Goal: Navigation & Orientation: Find specific page/section

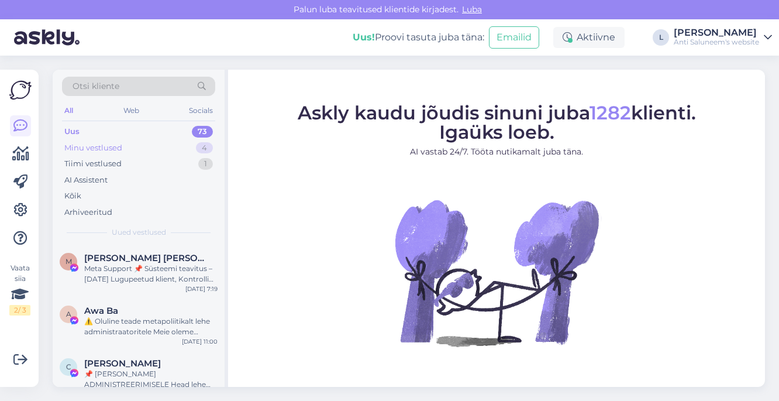
click at [122, 144] on div "Minu vestlused 4" at bounding box center [138, 148] width 153 height 16
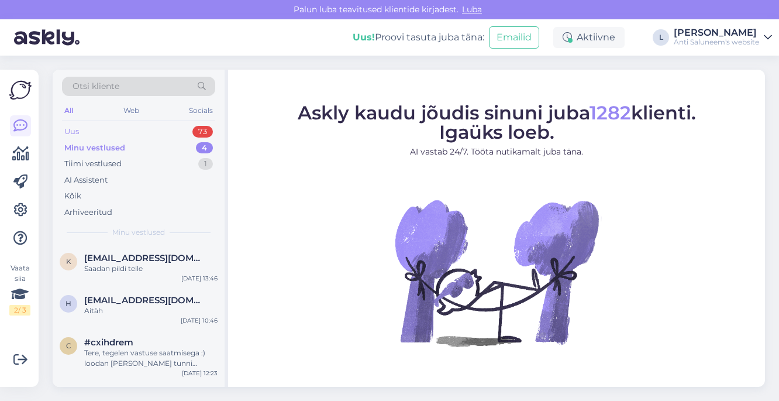
click at [114, 133] on div "Uus 73" at bounding box center [138, 131] width 153 height 16
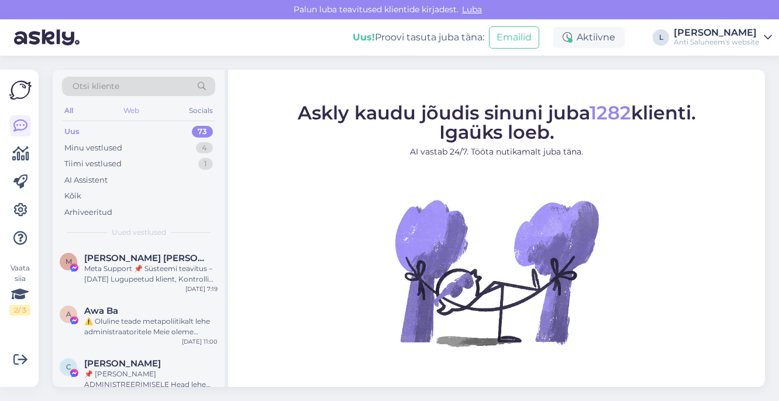
click at [134, 112] on div "Web" at bounding box center [131, 110] width 20 height 15
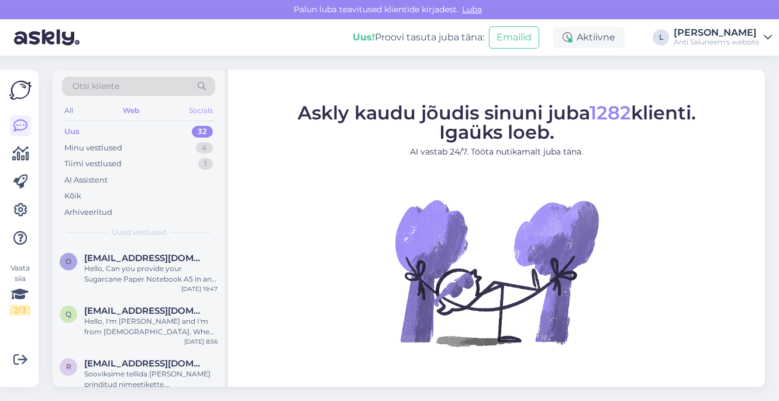
click at [194, 115] on div "Socials" at bounding box center [201, 110] width 29 height 15
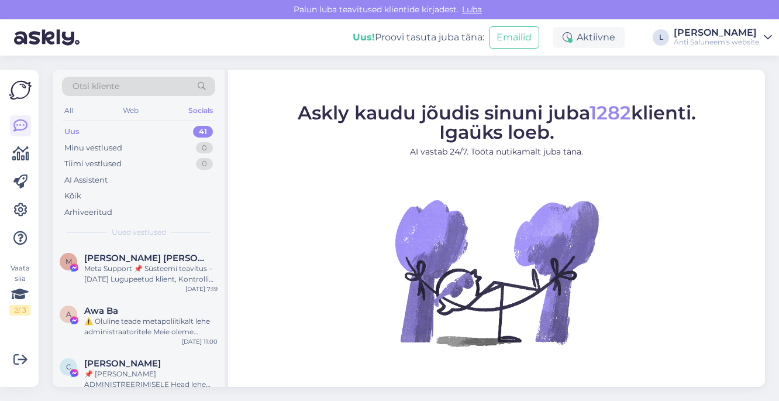
click at [146, 115] on div "All Web Socials" at bounding box center [138, 112] width 153 height 18
click at [127, 106] on div "Web" at bounding box center [130, 110] width 20 height 15
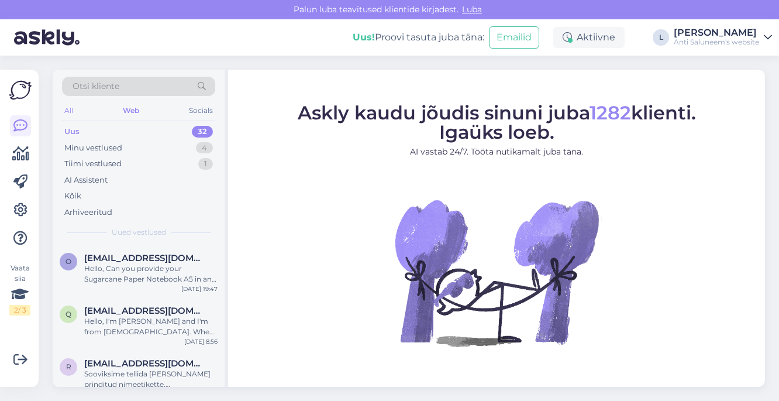
click at [67, 109] on div "All" at bounding box center [68, 110] width 13 height 15
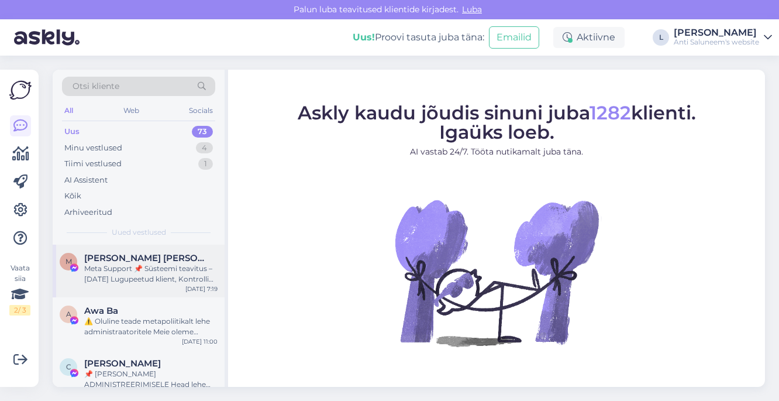
scroll to position [37, 0]
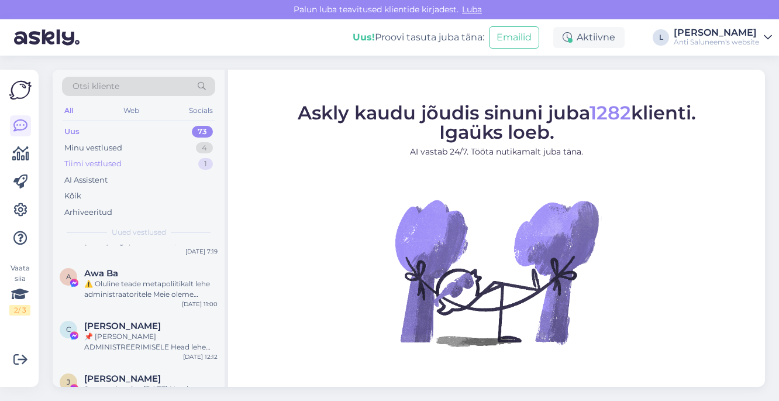
click at [116, 160] on div "Tiimi vestlused" at bounding box center [92, 164] width 57 height 12
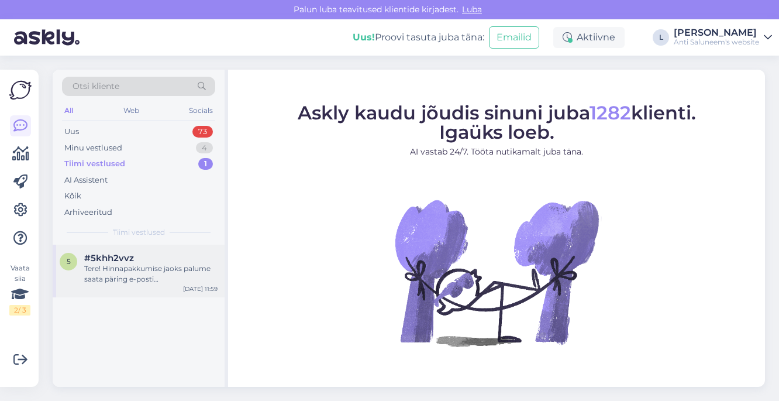
click at [131, 278] on div "Tere! Hinnapakkumise jaoks palume saata päring e-posti [PERSON_NAME]. [PERSON_N…" at bounding box center [150, 273] width 133 height 21
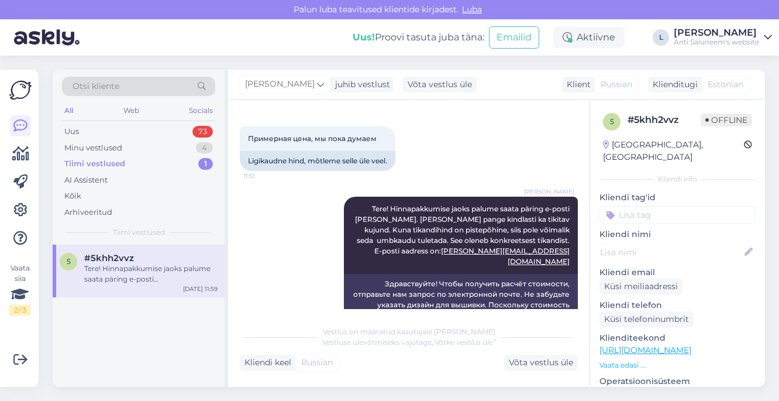
scroll to position [77, 0]
